Goal: Task Accomplishment & Management: Manage account settings

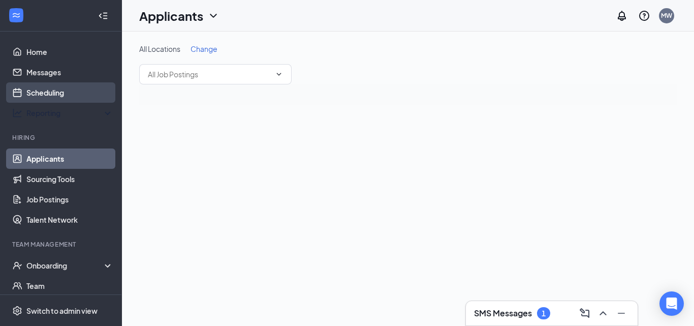
click at [68, 90] on link "Scheduling" at bounding box center [69, 92] width 87 height 20
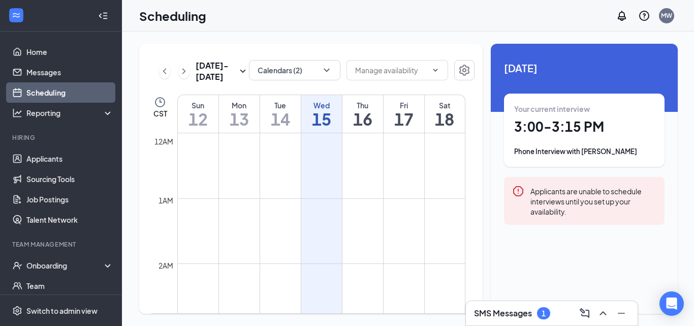
scroll to position [499, 0]
click at [306, 75] on button "Calendars (2)" at bounding box center [294, 70] width 91 height 20
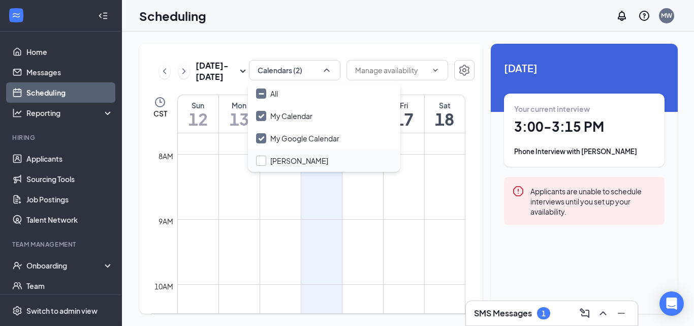
click at [301, 161] on input "[PERSON_NAME]" at bounding box center [292, 160] width 72 height 10
checkbox input "false"
checkbox input "true"
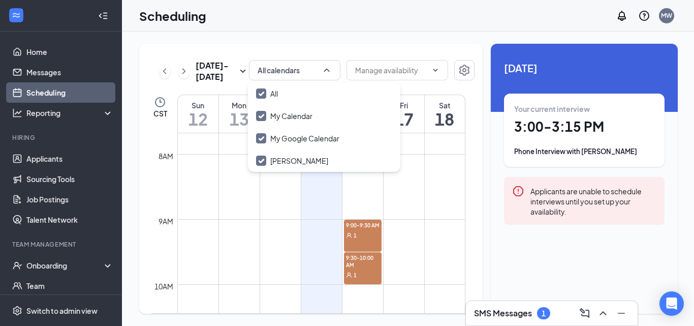
click at [379, 43] on div "[DATE] - [DATE] All calendars CST Sun 12 Mon 13 Tue 14 Wed 15 Thu 16 Fri 17 Sat…" at bounding box center [408, 179] width 573 height 294
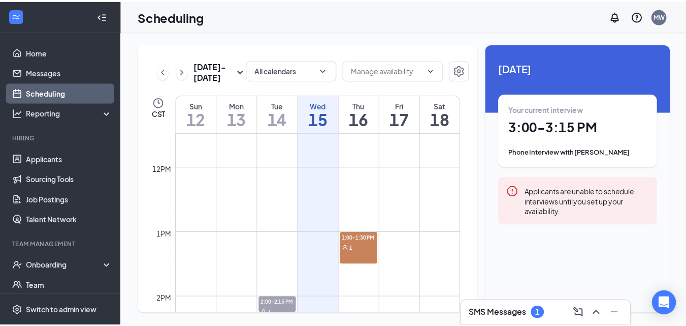
scroll to position [747, 0]
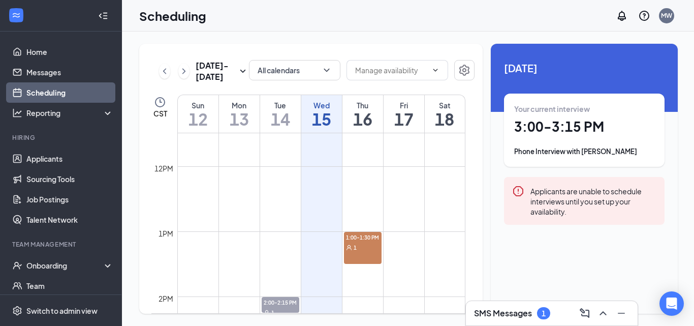
click at [506, 310] on h3 "SMS Messages" at bounding box center [503, 312] width 58 height 11
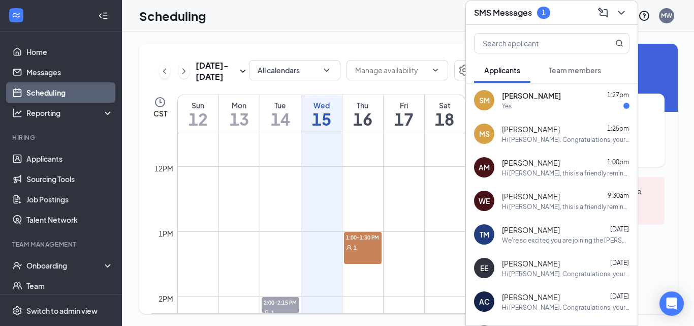
click at [544, 95] on div "[PERSON_NAME] 1:27pm" at bounding box center [566, 95] width 128 height 10
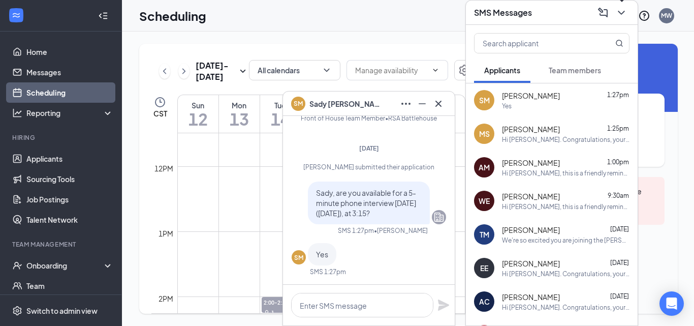
click at [623, 14] on icon "ChevronDown" at bounding box center [621, 13] width 12 height 12
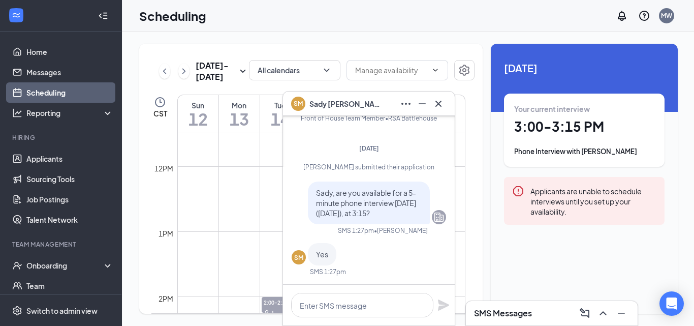
click at [437, 108] on icon "Cross" at bounding box center [438, 104] width 12 height 12
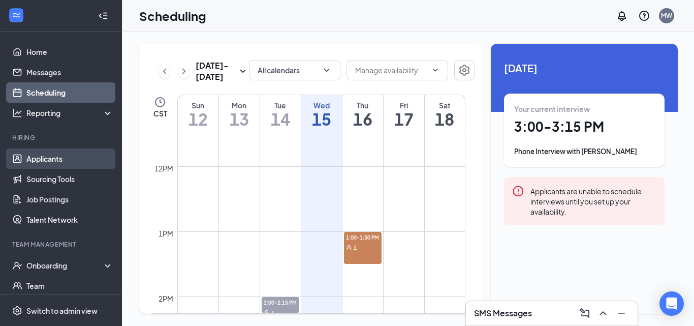
click at [59, 155] on link "Applicants" at bounding box center [69, 158] width 87 height 20
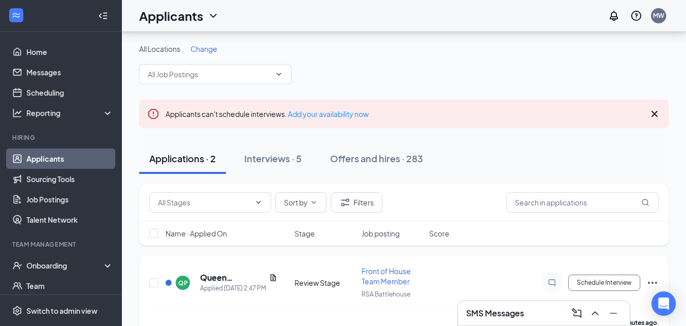
scroll to position [111, 0]
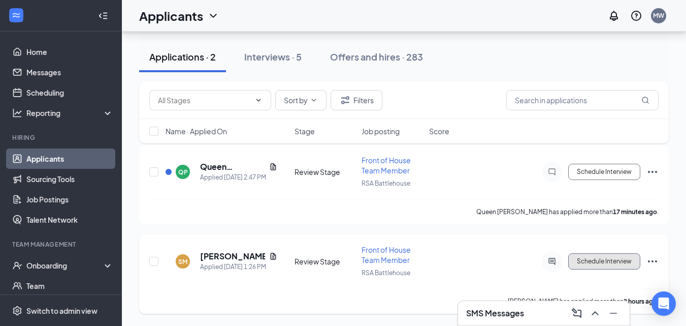
click at [570, 263] on button "Schedule Interview" at bounding box center [605, 261] width 72 height 16
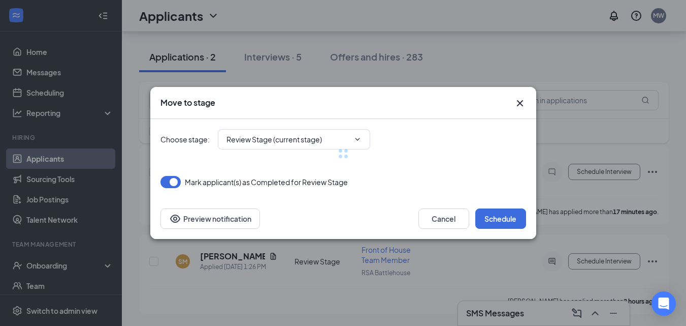
type input "Phone Interview (next stage)"
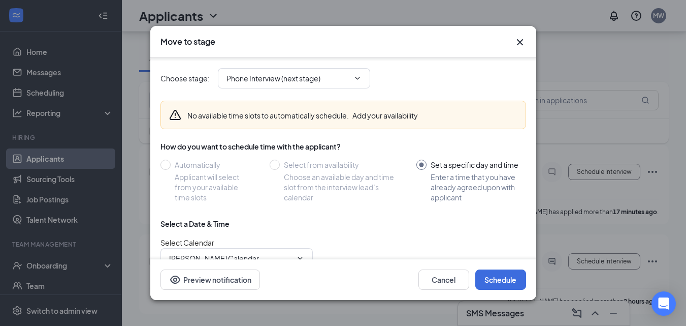
scroll to position [96, 0]
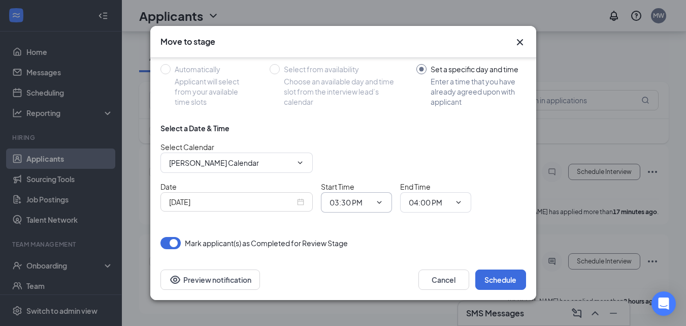
click at [354, 203] on input "03:30 PM" at bounding box center [351, 202] width 42 height 11
click at [359, 160] on div "03:15 PM" at bounding box center [353, 163] width 30 height 11
type input "03:15 PM"
click at [426, 203] on input "04:00 PM" at bounding box center [430, 202] width 42 height 11
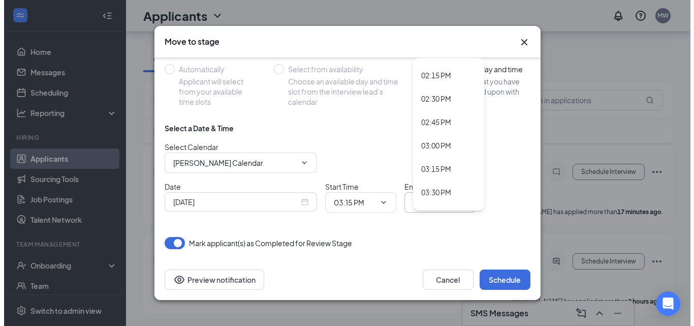
scroll to position [1327, 0]
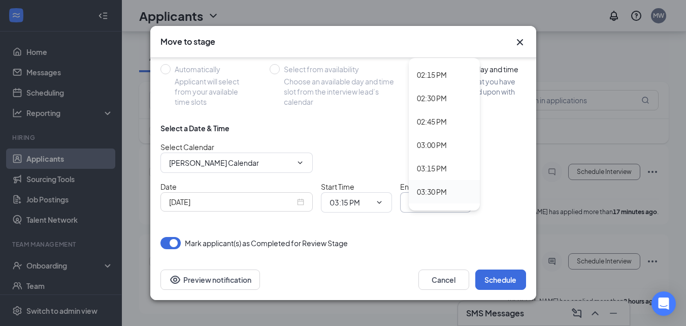
click at [437, 195] on div "03:30 PM" at bounding box center [432, 191] width 30 height 11
type input "03:30 PM"
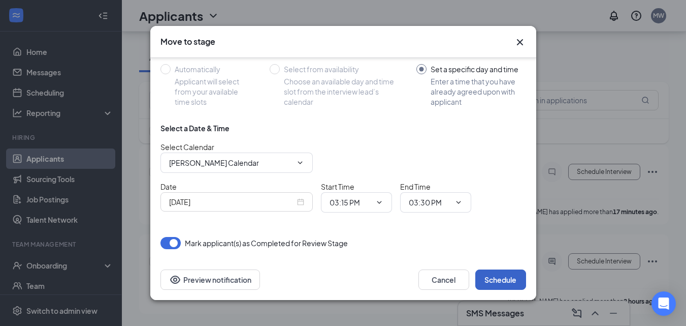
click at [517, 278] on button "Schedule" at bounding box center [501, 279] width 51 height 20
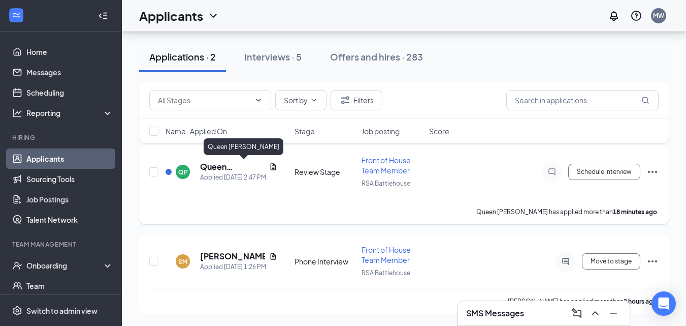
click at [220, 165] on h5 "Queen [PERSON_NAME]" at bounding box center [232, 166] width 65 height 11
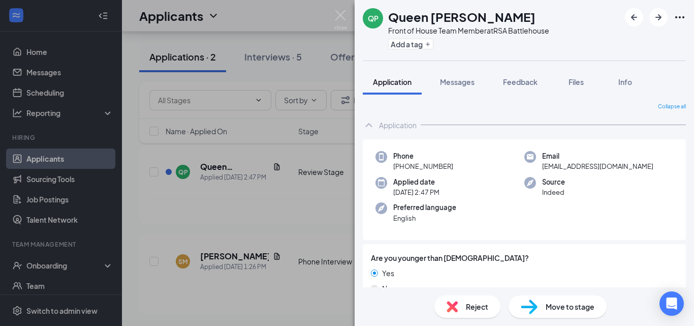
click at [469, 307] on span "Reject" at bounding box center [477, 306] width 22 height 11
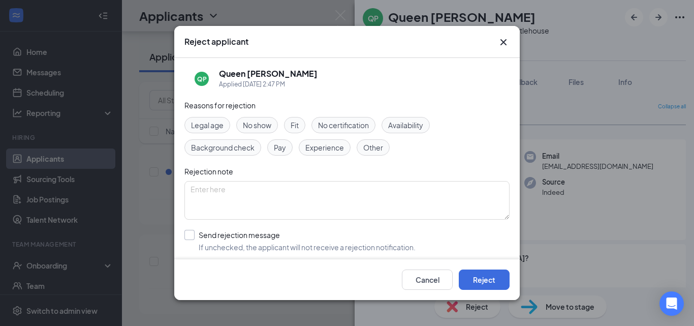
click at [202, 236] on input "Send rejection message If unchecked, the applicant will not receive a rejection…" at bounding box center [299, 241] width 231 height 22
checkbox input "true"
click at [242, 198] on textarea at bounding box center [346, 200] width 325 height 39
type textarea "Previous candidate."
click at [488, 283] on button "Reject" at bounding box center [484, 279] width 51 height 20
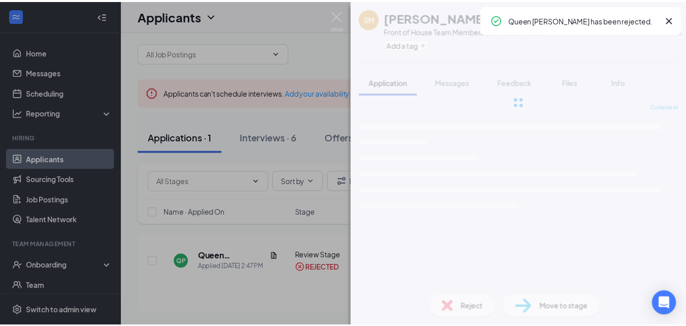
scroll to position [21, 0]
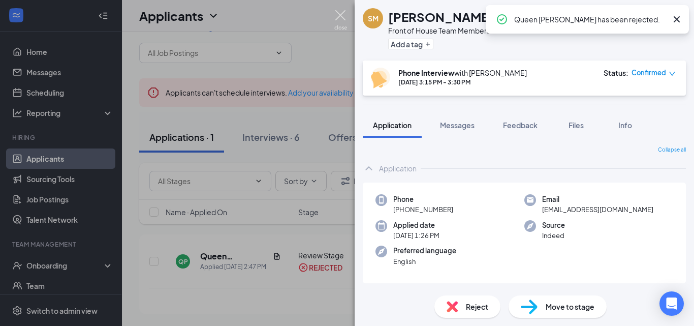
click at [340, 12] on img at bounding box center [340, 20] width 13 height 20
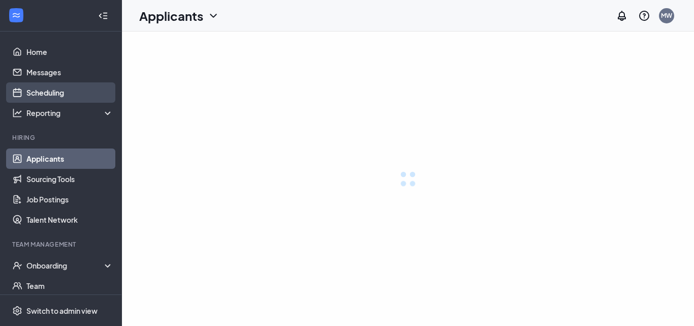
click at [57, 92] on link "Scheduling" at bounding box center [69, 92] width 87 height 20
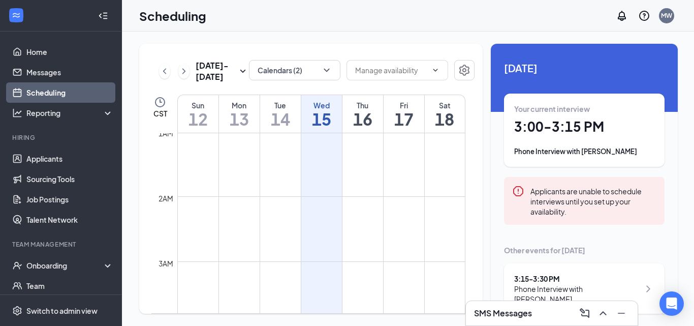
scroll to position [8, 0]
click at [309, 71] on button "Calendars (2)" at bounding box center [294, 70] width 91 height 20
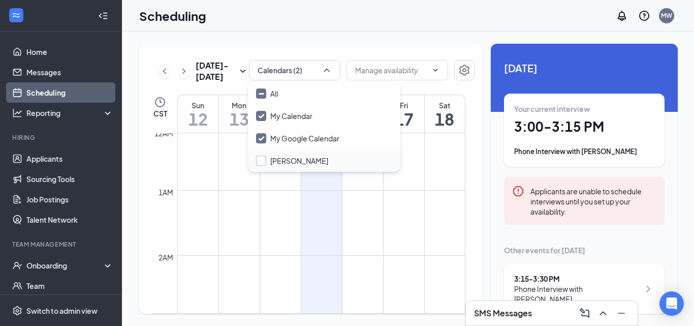
click at [290, 163] on input "[PERSON_NAME]" at bounding box center [292, 160] width 72 height 10
checkbox input "false"
checkbox input "true"
click at [404, 39] on div "Oct 12 - Oct 18 All calendars CST Sun 12 Mon 13 Tue 14 Wed 15 Thu 16 Fri 17 Sat…" at bounding box center [408, 179] width 573 height 294
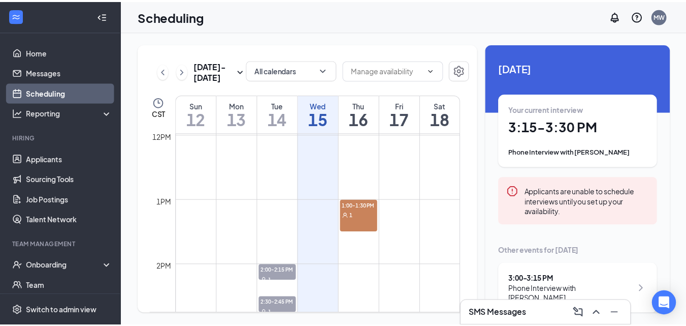
scroll to position [784, 0]
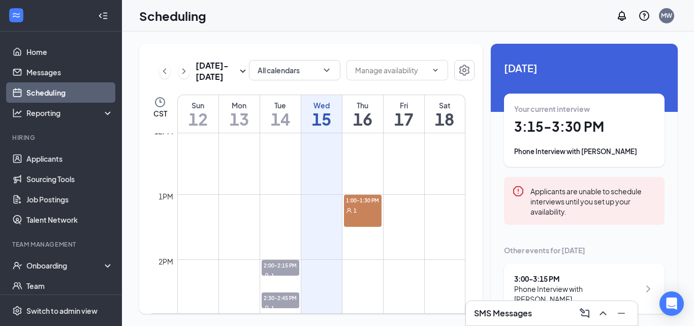
click at [556, 128] on h1 "3:15 - 3:30 PM" at bounding box center [584, 126] width 140 height 17
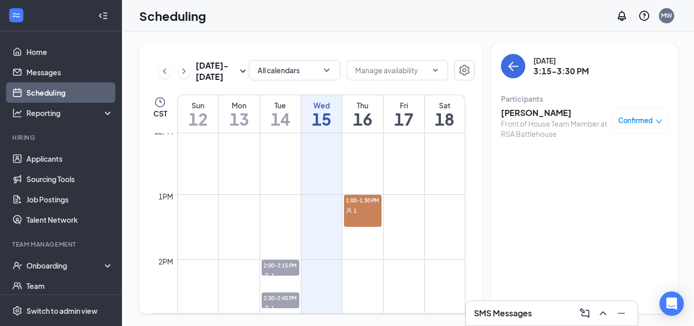
click at [651, 117] on div "Confirmed" at bounding box center [640, 120] width 44 height 10
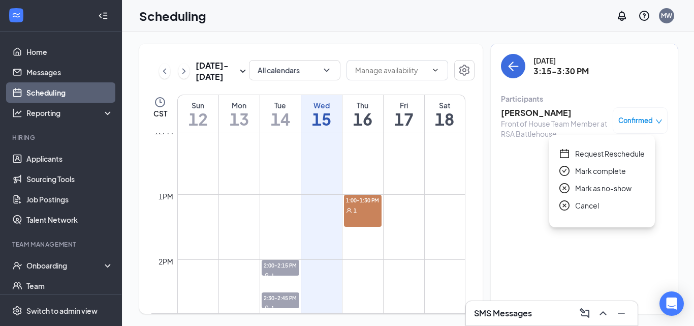
click at [605, 171] on span "Mark complete" at bounding box center [600, 170] width 51 height 11
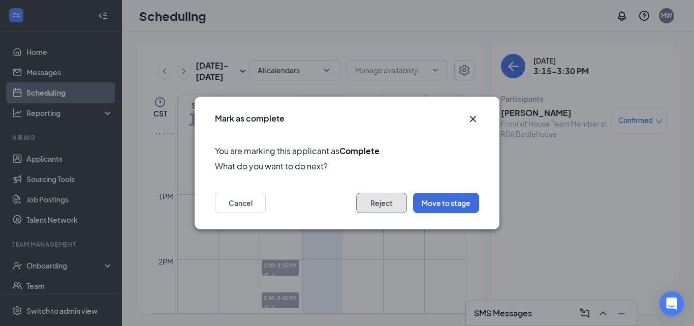
click at [398, 199] on button "Reject" at bounding box center [381, 203] width 51 height 20
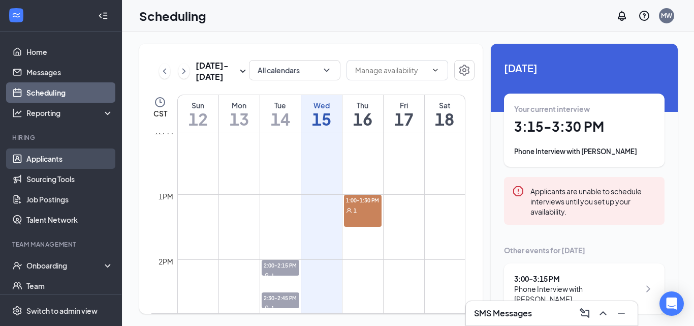
click at [69, 157] on link "Applicants" at bounding box center [69, 158] width 87 height 20
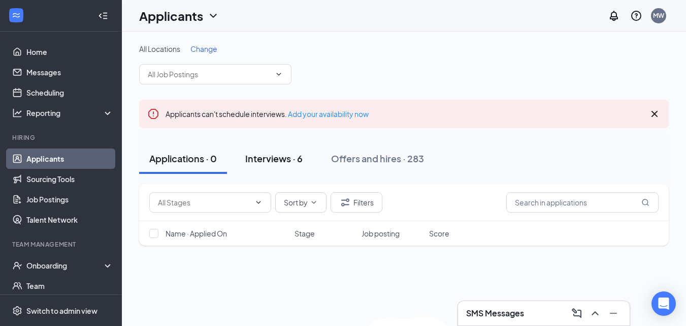
click at [296, 166] on button "Interviews · 6" at bounding box center [274, 158] width 78 height 30
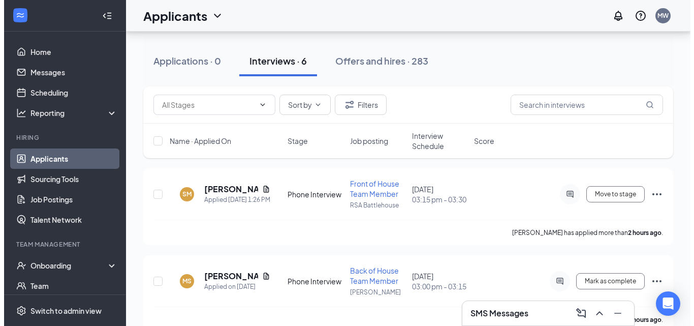
scroll to position [99, 0]
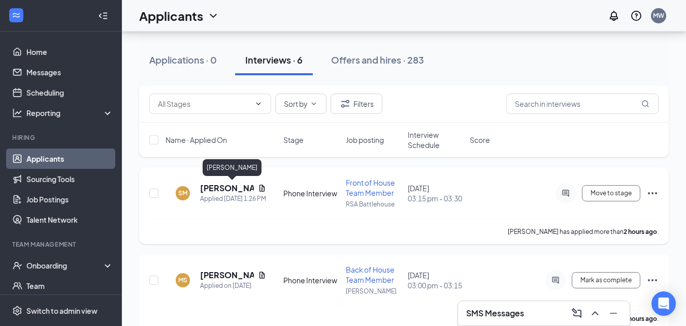
click at [231, 186] on h5 "[PERSON_NAME]" at bounding box center [227, 187] width 54 height 11
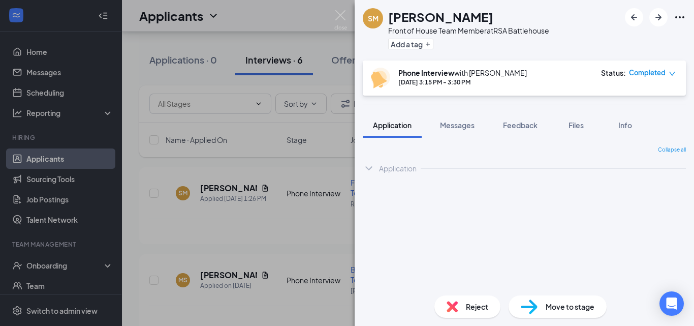
click at [474, 307] on span "Reject" at bounding box center [477, 306] width 22 height 11
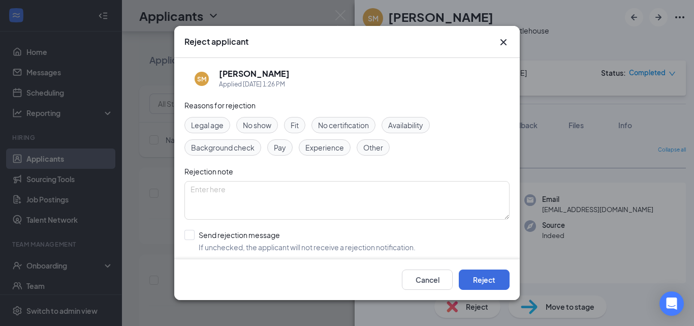
click at [403, 123] on span "Availability" at bounding box center [405, 124] width 35 height 11
click at [197, 236] on input "Send rejection message If unchecked, the applicant will not receive a rejection…" at bounding box center [299, 241] width 231 height 22
checkbox input "true"
click at [483, 275] on button "Reject" at bounding box center [484, 279] width 51 height 20
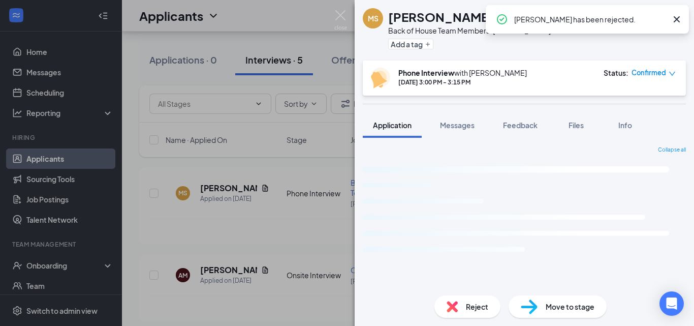
click at [345, 16] on img at bounding box center [340, 20] width 13 height 20
